Goal: Use online tool/utility: Utilize a website feature to perform a specific function

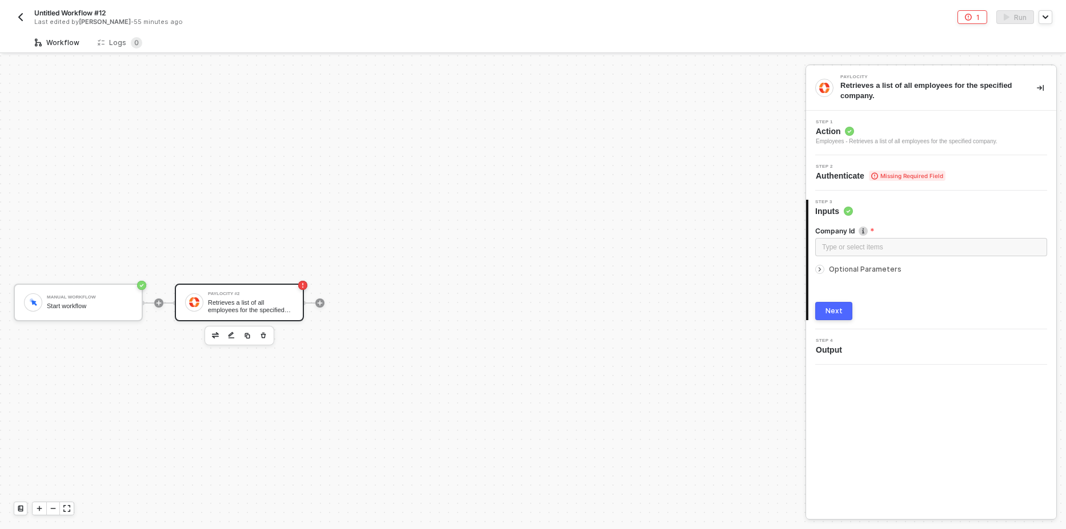
scroll to position [21, 0]
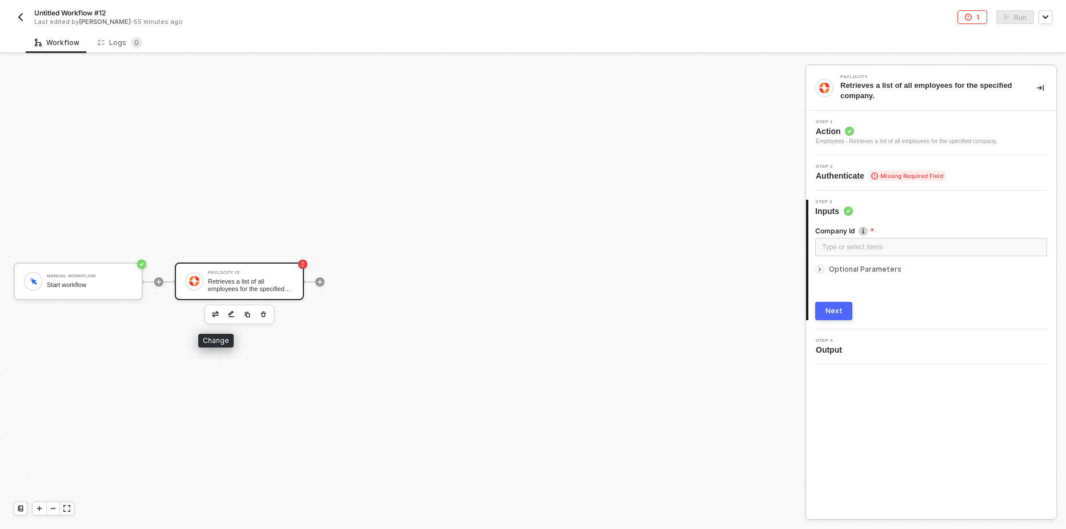
click at [216, 314] on img "button" at bounding box center [215, 314] width 7 height 6
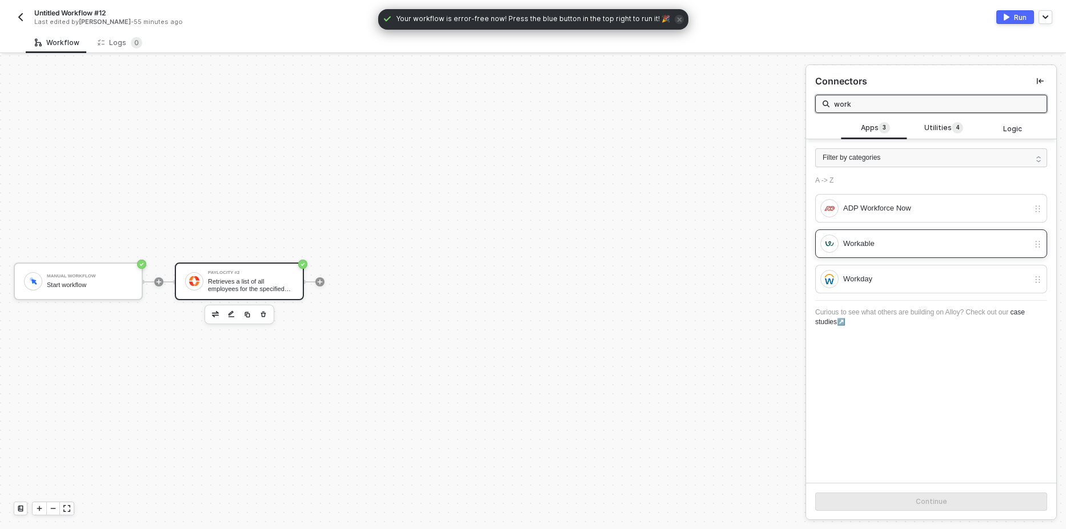
type input "work"
click at [886, 251] on div "Workable" at bounding box center [924, 244] width 208 height 18
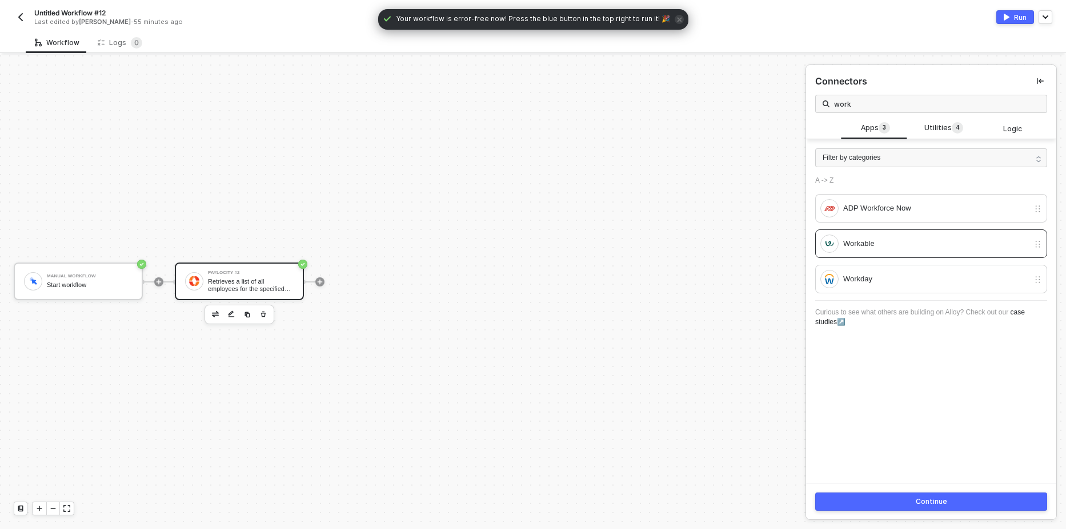
click at [902, 506] on button "Continue" at bounding box center [931, 502] width 232 height 18
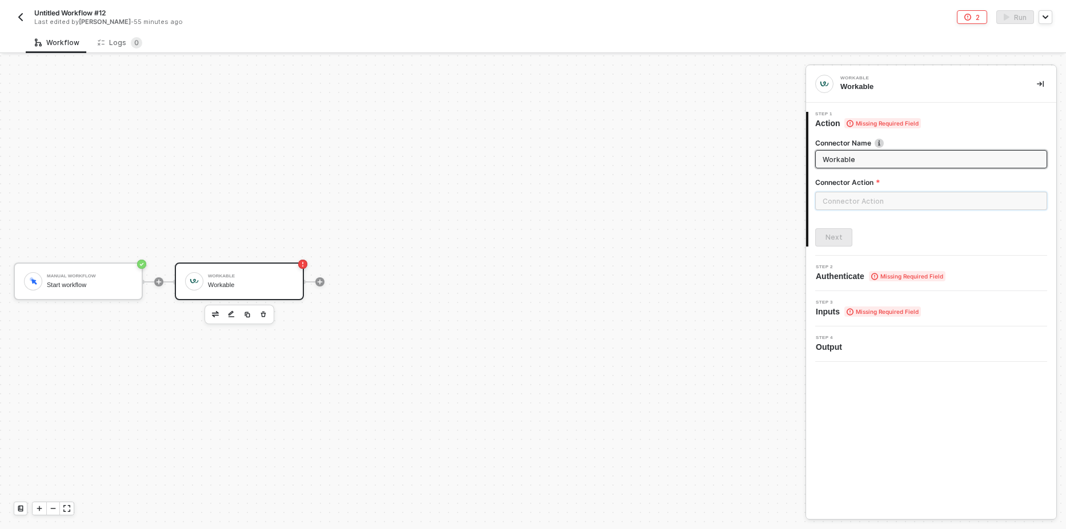
click at [873, 203] on input "text" at bounding box center [931, 201] width 232 height 18
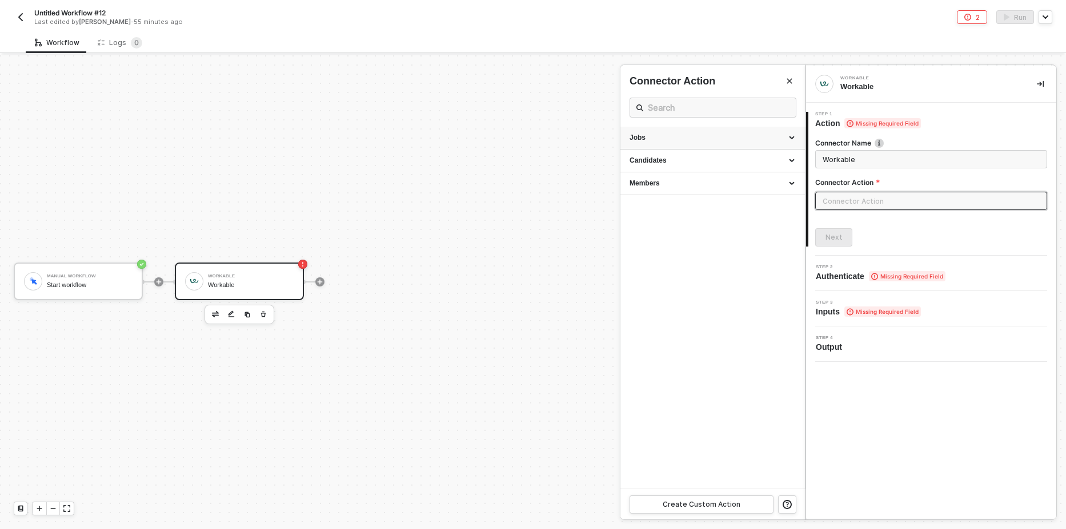
click at [672, 142] on div "Jobs" at bounding box center [712, 138] width 166 height 10
click at [651, 164] on div "List all jobs Retrieve a list of all jobs in your Workable account." at bounding box center [712, 164] width 166 height 19
type input "Retrieve a list of all jobs in your Workable account."
type input "Jobs - List all jobs"
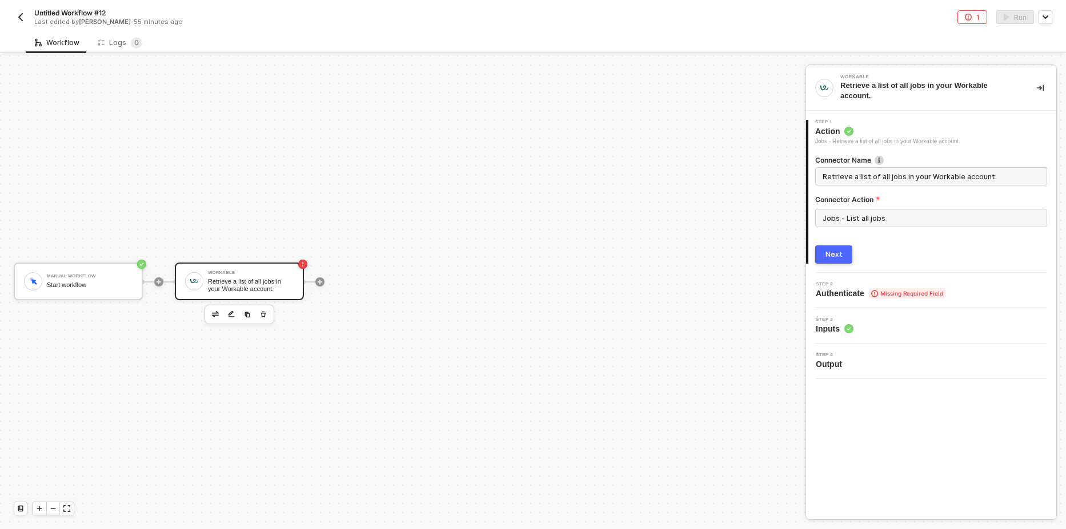
click at [818, 251] on button "Next" at bounding box center [833, 255] width 37 height 18
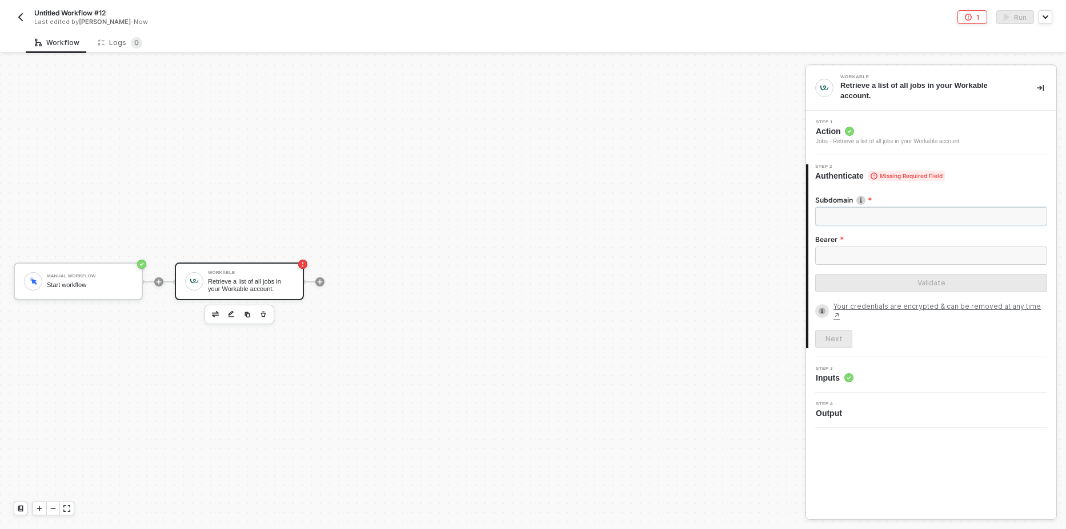
click at [849, 218] on input "Subdomain" at bounding box center [931, 216] width 232 height 18
type input "allo"
click at [838, 251] on input "Bearer" at bounding box center [931, 256] width 232 height 18
paste input "ek8Plrrnhfb8vItnzVq0IDy_yjYe3SJzq7bmtg-fn7Y"
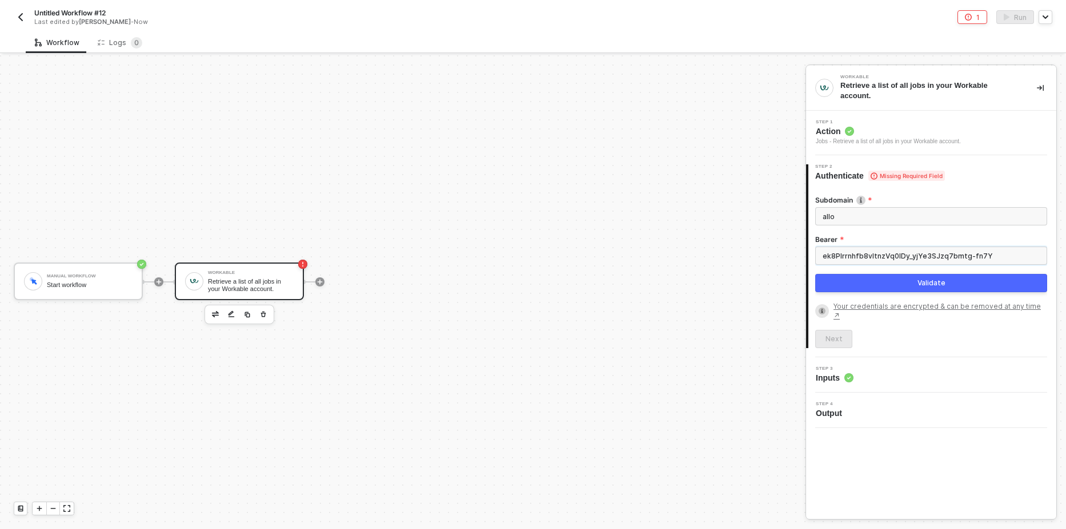
type input "ek8Plrrnhfb8vItnzVq0IDy_yjYe3SJzq7bmtg-fn7Y"
click at [847, 211] on input "allo" at bounding box center [931, 216] width 232 height 18
click at [850, 223] on input "allo" at bounding box center [931, 216] width 232 height 18
type input "alloy-automation-test"
click at [899, 284] on button "Validate" at bounding box center [931, 283] width 232 height 18
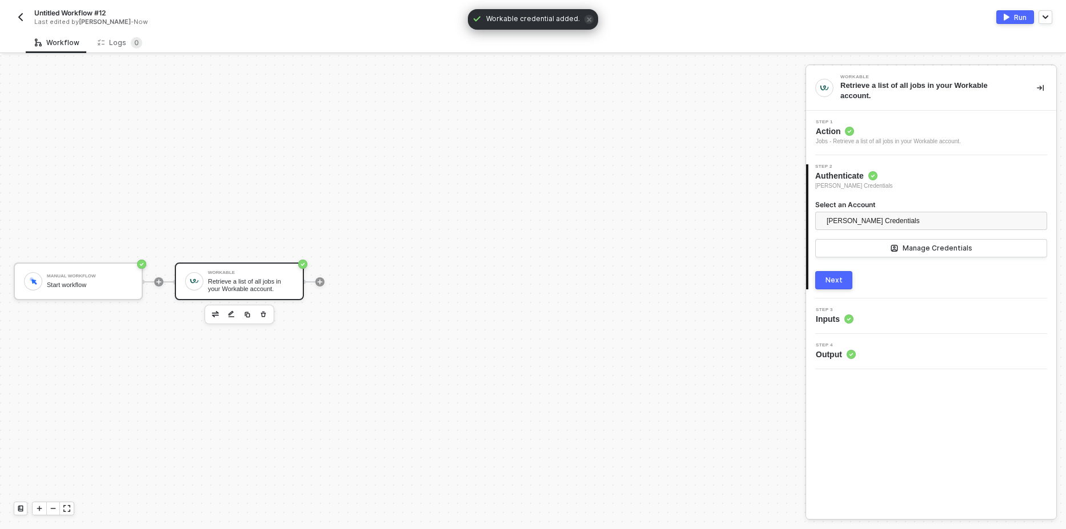
click at [834, 282] on div "Next" at bounding box center [833, 280] width 17 height 9
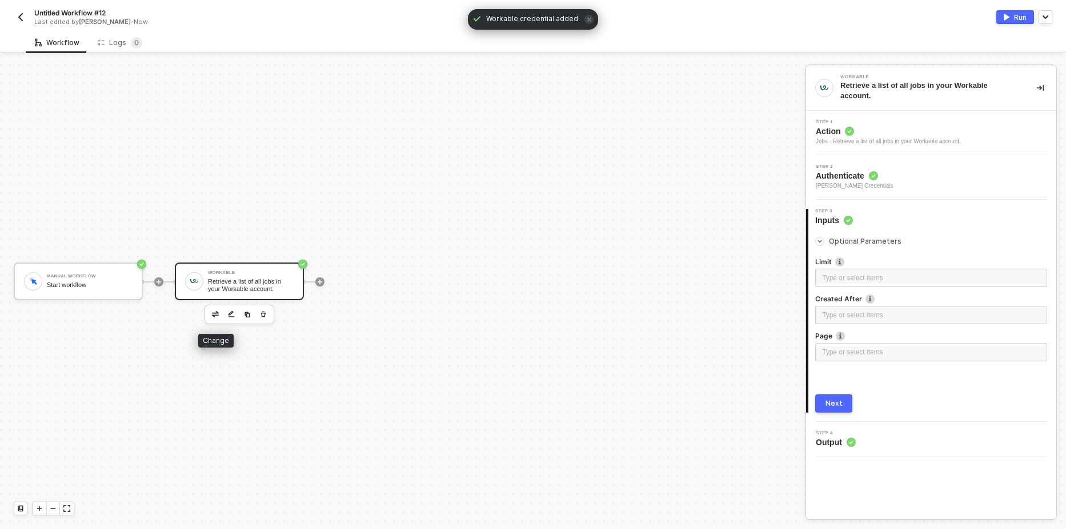
click at [217, 317] on img "button" at bounding box center [215, 314] width 7 height 6
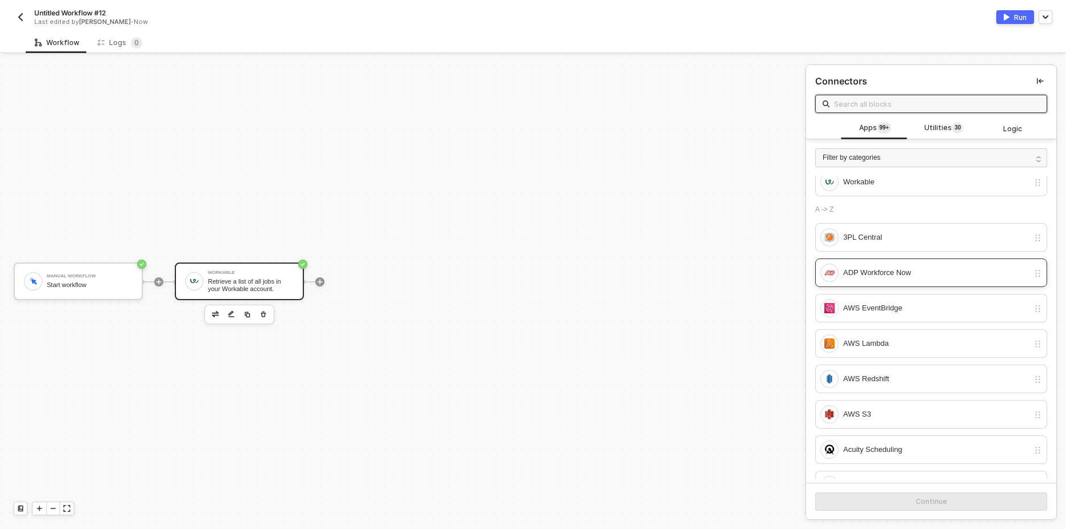
scroll to position [0, 0]
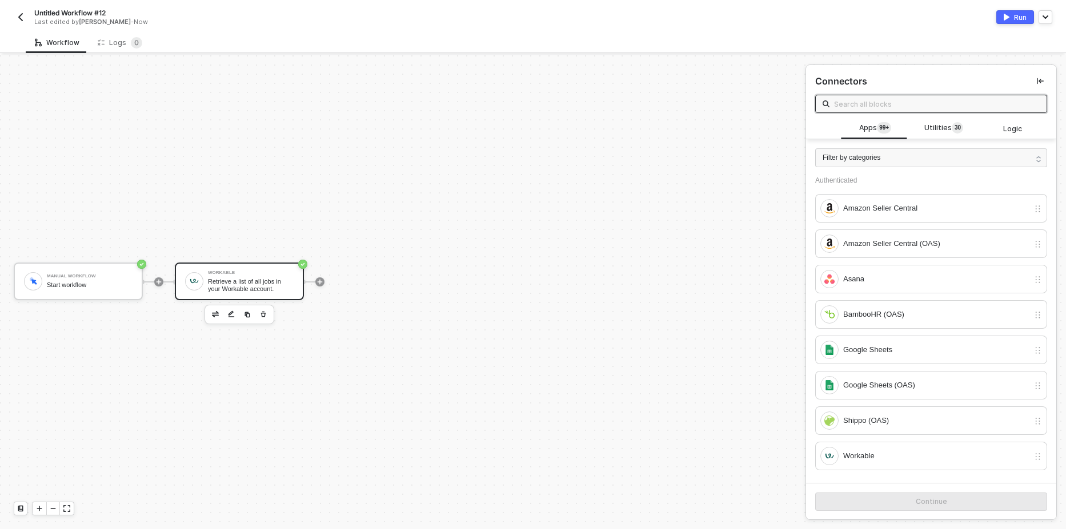
click at [1011, 19] on button "Run" at bounding box center [1015, 17] width 38 height 14
click at [122, 45] on div "Logs 0" at bounding box center [120, 42] width 45 height 11
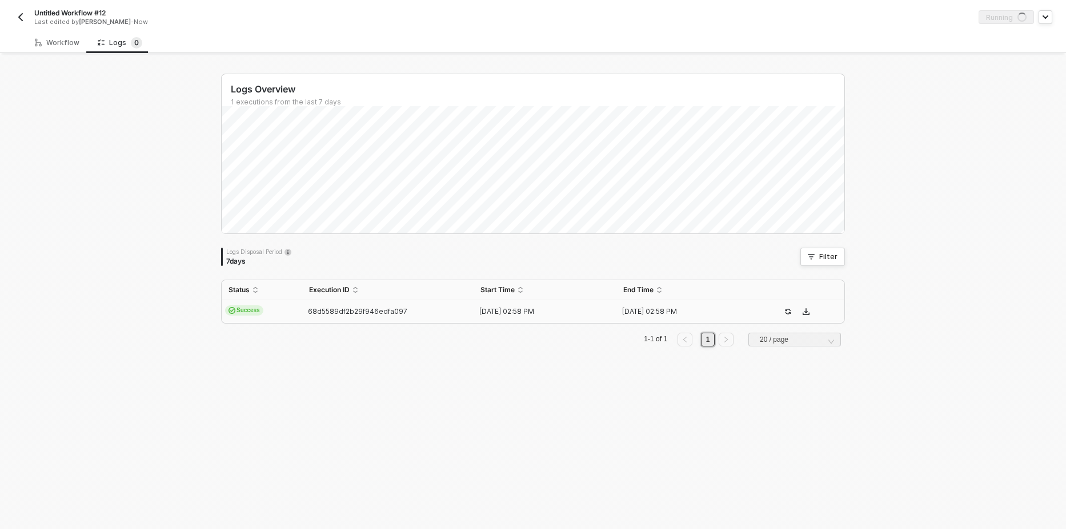
click at [247, 308] on span "Success" at bounding box center [244, 311] width 38 height 10
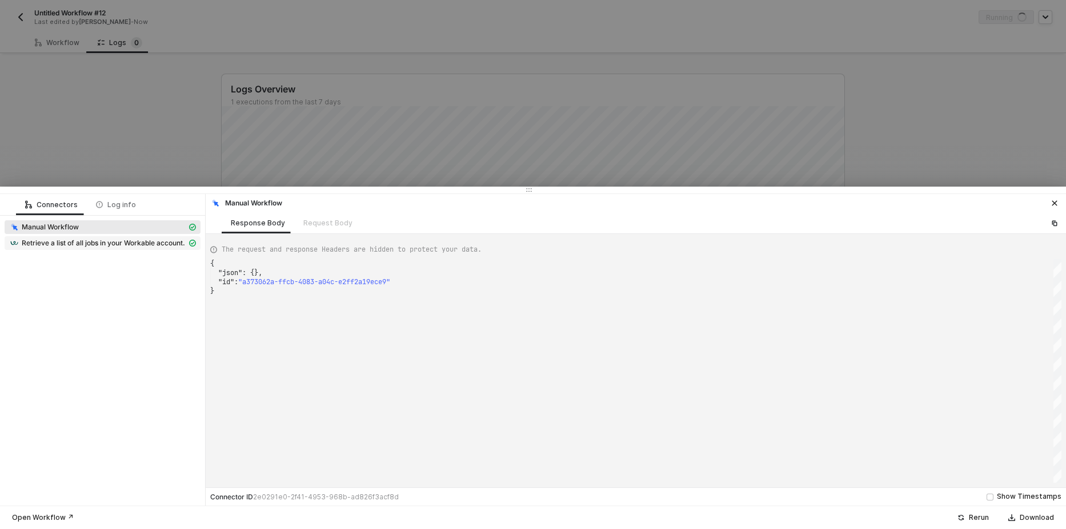
click at [97, 243] on span "Retrieve a list of all jobs in your Workable account." at bounding box center [103, 243] width 163 height 9
type textarea "{ "json": { "jobs": [ { "id": "4ec958", "title": "Account Executive", "full_tit…"
